Goal: Task Accomplishment & Management: Use online tool/utility

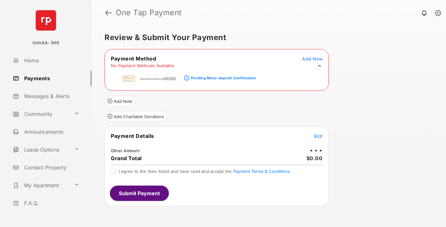
click at [223, 76] on div "Pending Micro-deposit Confirmation" at bounding box center [223, 78] width 65 height 4
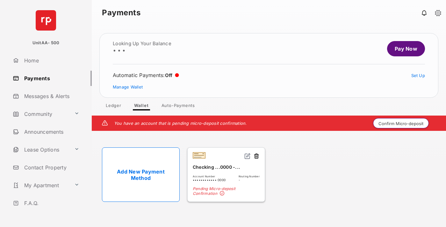
click at [401, 123] on button "Confirm Micro-deposit" at bounding box center [401, 123] width 56 height 10
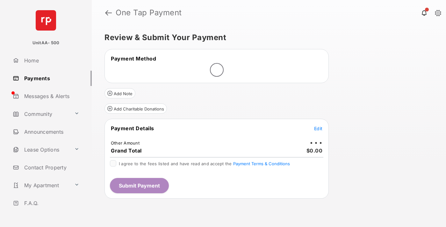
click at [318, 128] on span "Edit" at bounding box center [318, 128] width 8 height 5
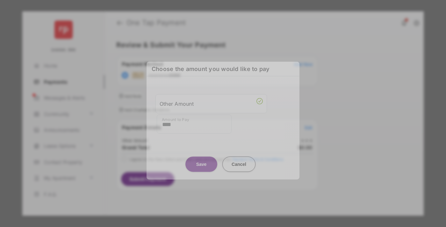
type input "****"
click at [201, 159] on button "Save" at bounding box center [202, 164] width 32 height 15
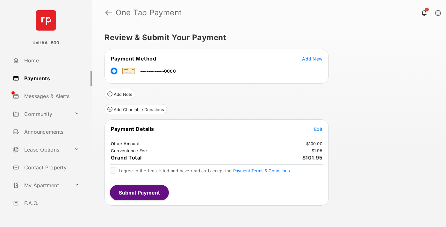
click at [318, 129] on span "Edit" at bounding box center [318, 129] width 8 height 5
click at [139, 193] on button "Submit Payment" at bounding box center [139, 192] width 59 height 15
